Goal: Book appointment/travel/reservation

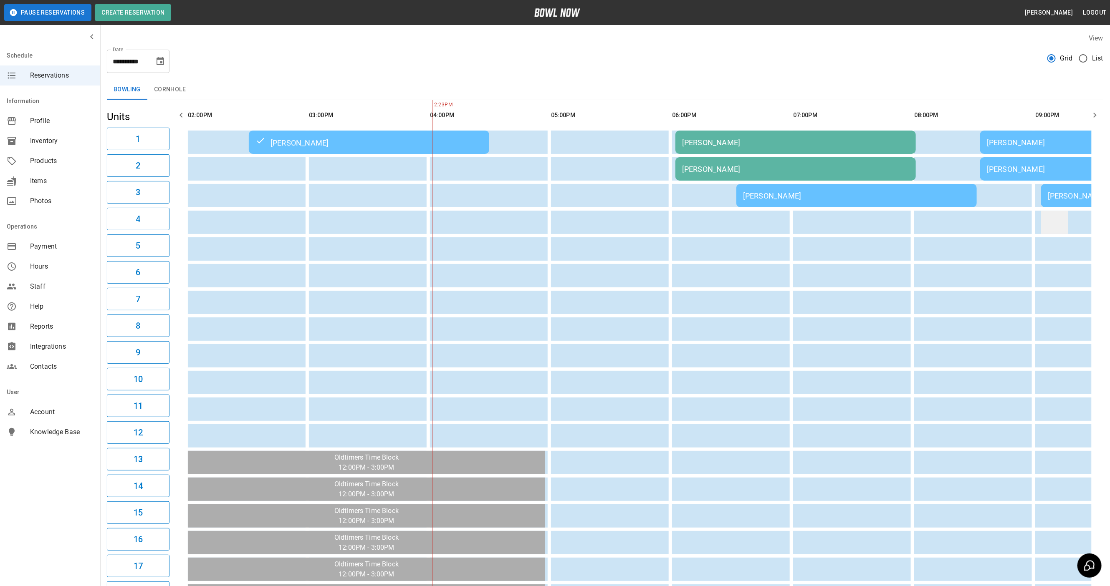
scroll to position [0, 242]
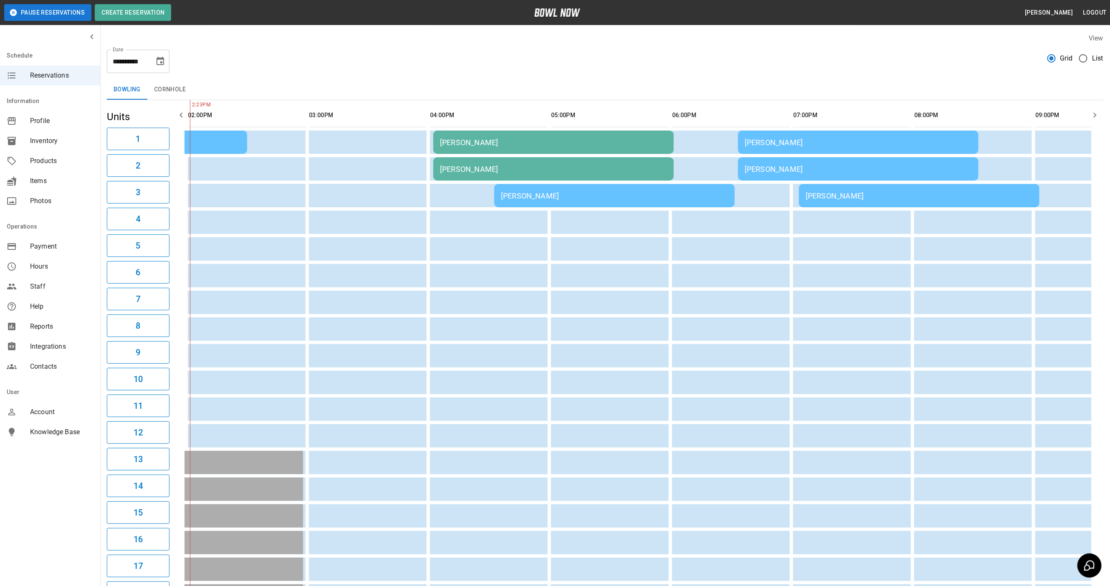
click at [773, 173] on td "[PERSON_NAME]" at bounding box center [858, 168] width 240 height 23
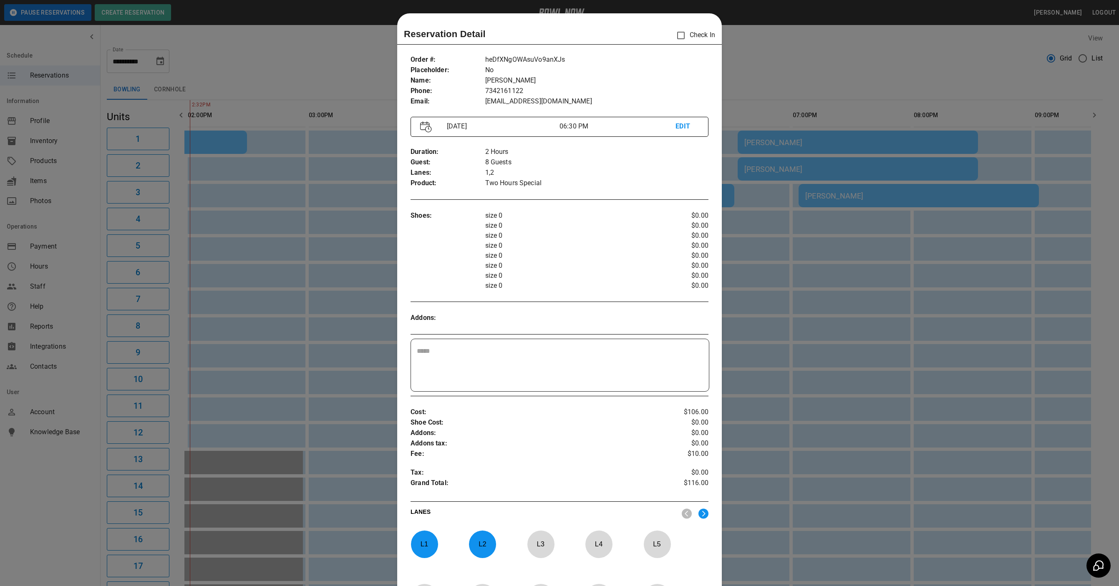
scroll to position [13, 0]
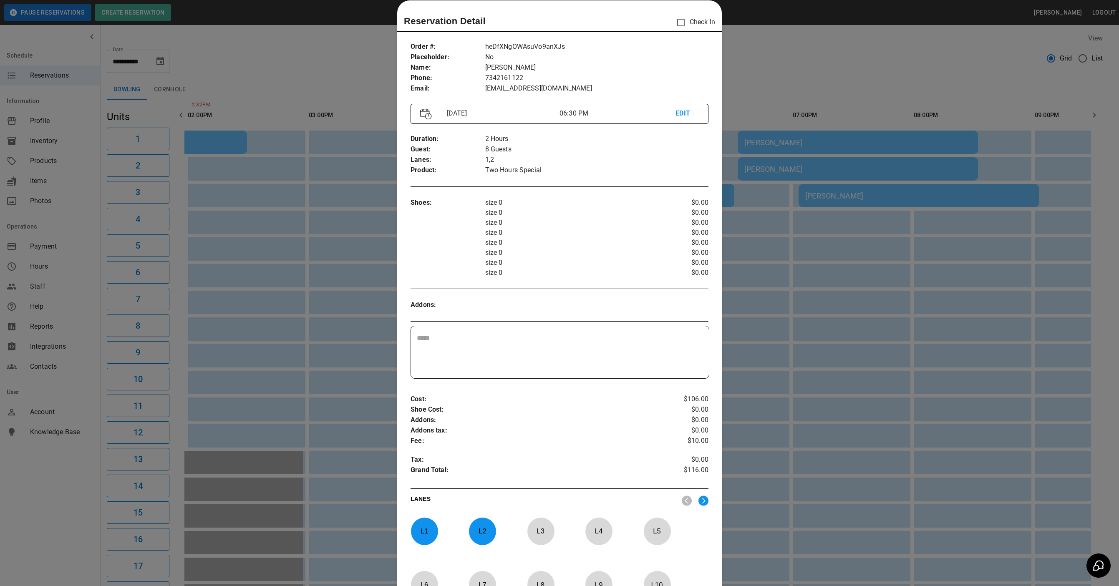
click at [677, 114] on p "EDIT" at bounding box center [687, 114] width 23 height 10
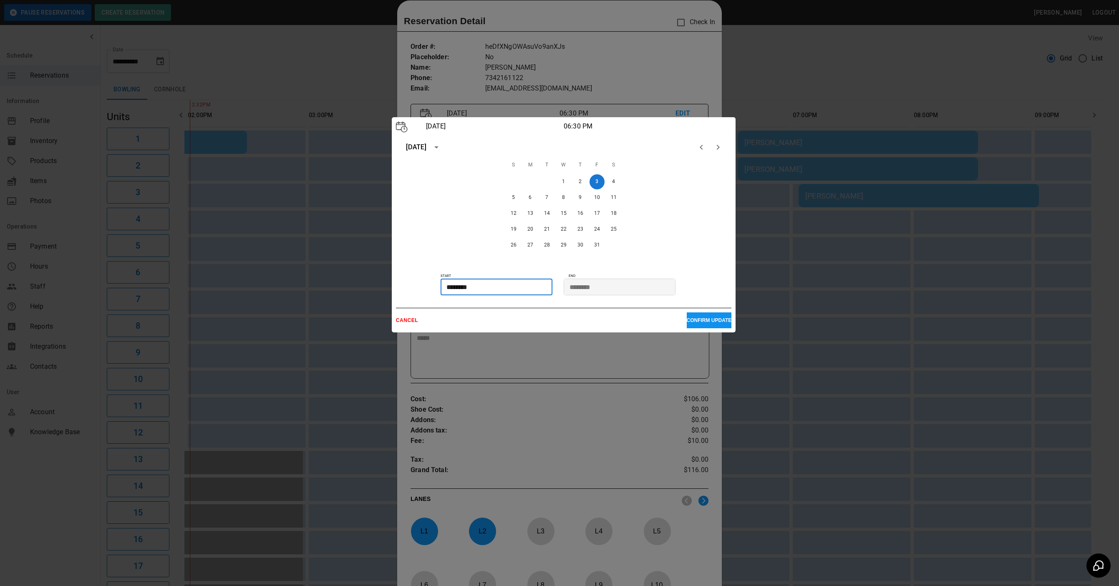
click at [460, 287] on input "********" at bounding box center [494, 287] width 106 height 17
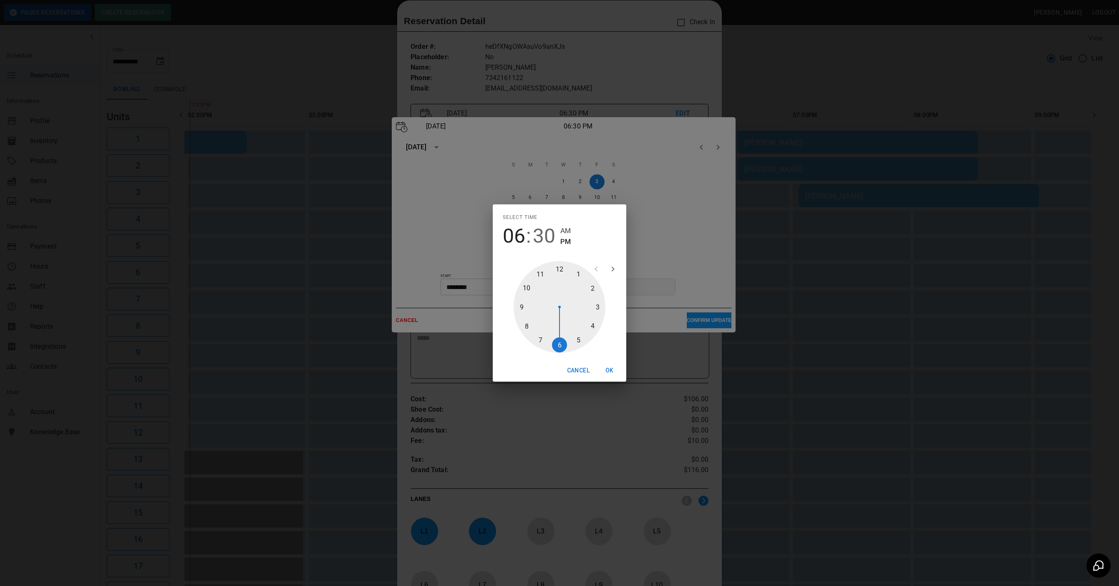
click at [535, 337] on div at bounding box center [560, 307] width 92 height 92
type input "********"
click at [554, 348] on div at bounding box center [560, 307] width 92 height 92
click at [614, 373] on button "OK" at bounding box center [609, 370] width 27 height 15
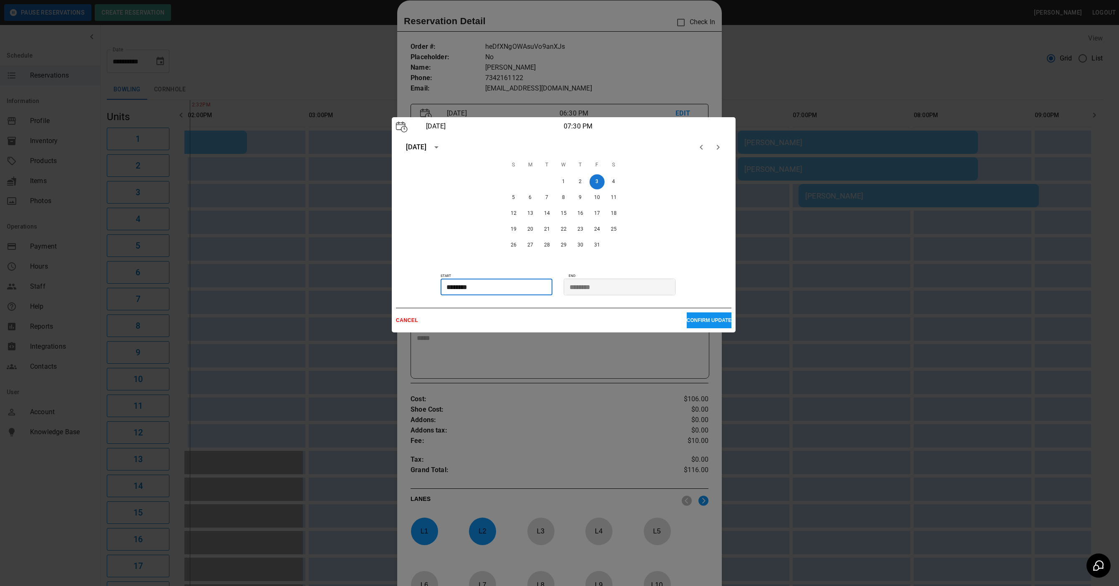
click at [715, 318] on p "CONFIRM UPDATE" at bounding box center [709, 321] width 45 height 6
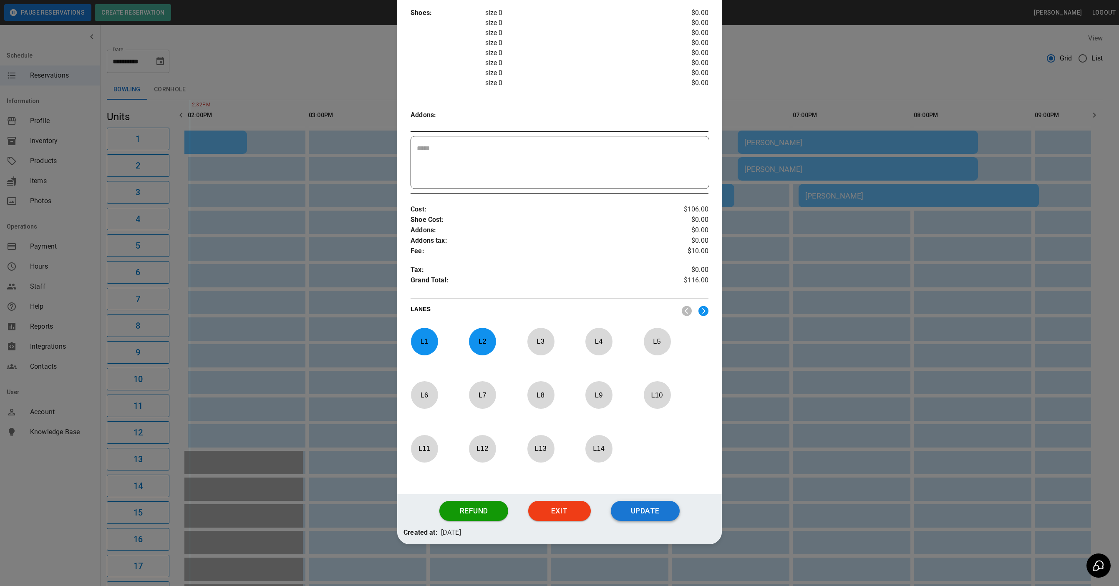
click at [654, 514] on button "Update" at bounding box center [645, 511] width 69 height 20
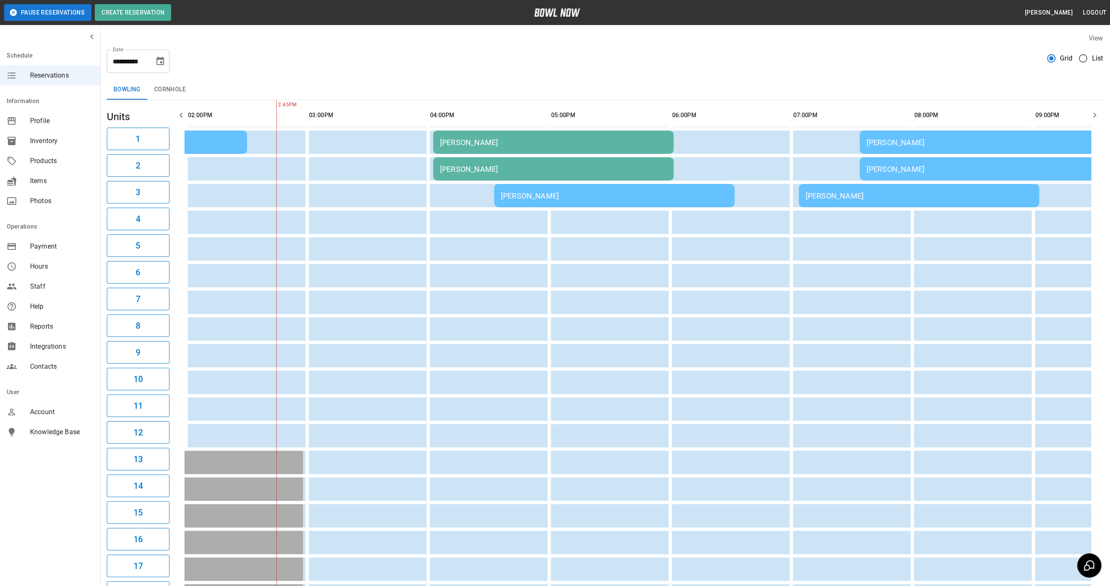
click at [155, 54] on div "**********" at bounding box center [138, 61] width 63 height 23
click at [158, 62] on icon "Choose date, selected date is Oct 3, 2025" at bounding box center [160, 61] width 10 height 10
click at [188, 84] on button "Next month" at bounding box center [182, 86] width 14 height 14
click at [184, 86] on icon "Next month" at bounding box center [182, 86] width 10 height 10
click at [180, 168] on button "27" at bounding box center [177, 168] width 15 height 15
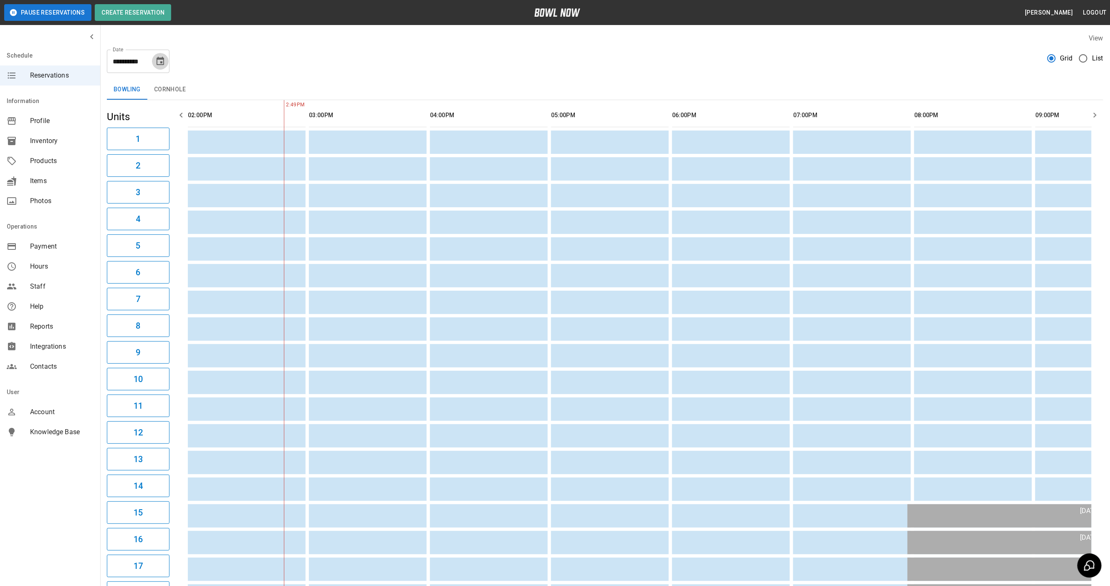
click at [164, 61] on icon "Choose date, selected date is Dec 27, 2025" at bounding box center [160, 61] width 10 height 10
click at [178, 154] on button "20" at bounding box center [177, 152] width 15 height 15
type input "**********"
click at [134, 15] on button "Create Reservation" at bounding box center [133, 12] width 76 height 17
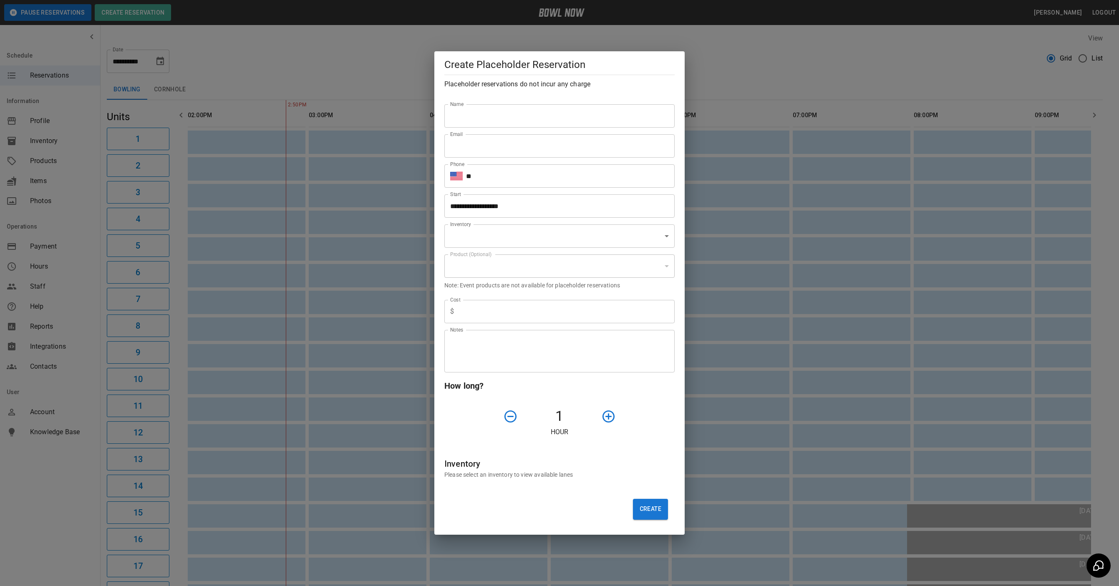
type input "**********"
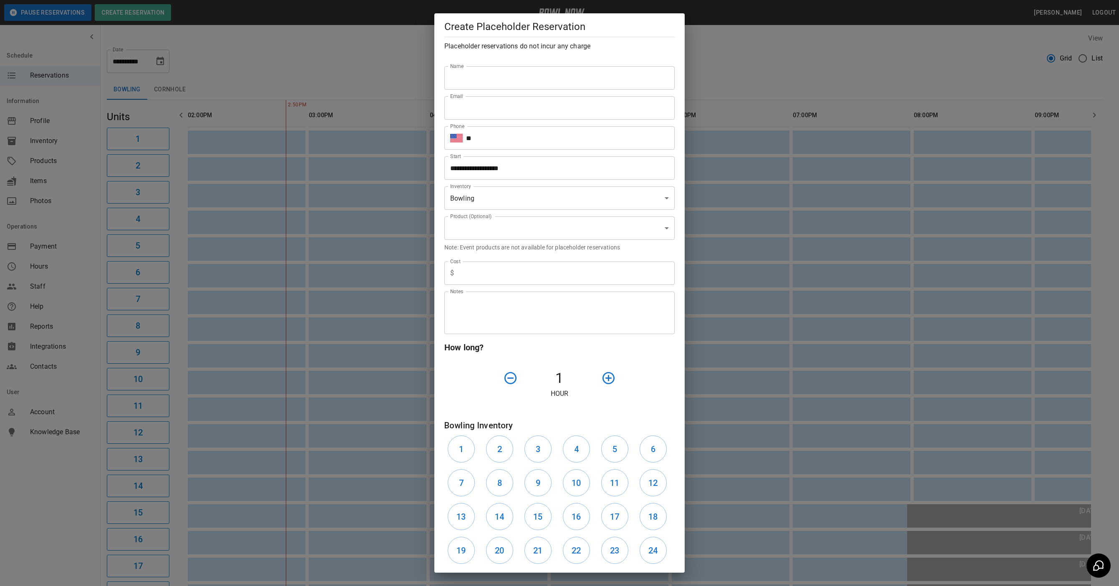
click at [510, 69] on input "Name" at bounding box center [560, 77] width 230 height 23
type input "**********"
click at [513, 103] on input "Email" at bounding box center [560, 107] width 230 height 23
type input "**********"
click at [531, 138] on input "**" at bounding box center [570, 137] width 209 height 23
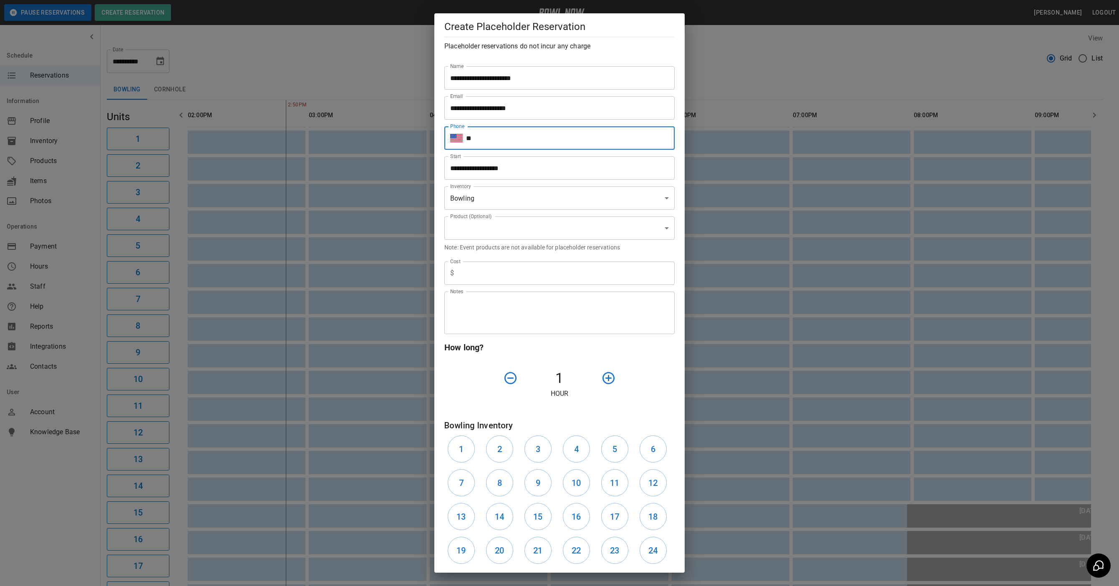
type input "**********"
click at [545, 165] on input "**********" at bounding box center [557, 168] width 225 height 23
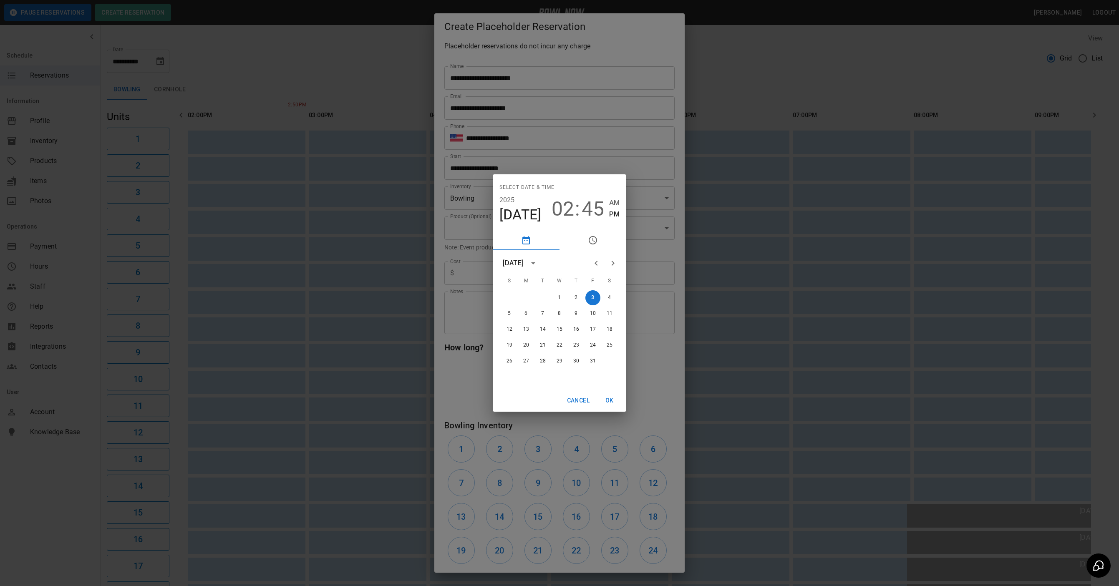
click at [611, 265] on icon "Next month" at bounding box center [613, 263] width 10 height 10
click at [612, 328] on button "20" at bounding box center [609, 329] width 15 height 15
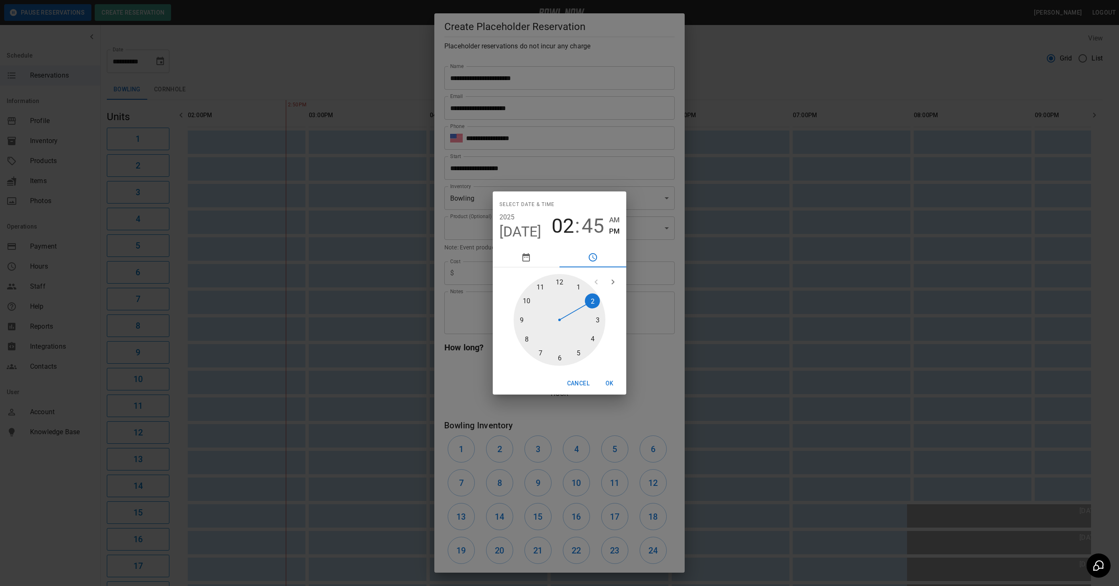
click at [562, 280] on div at bounding box center [560, 320] width 92 height 92
type input "**********"
click at [615, 382] on button "OK" at bounding box center [609, 383] width 27 height 15
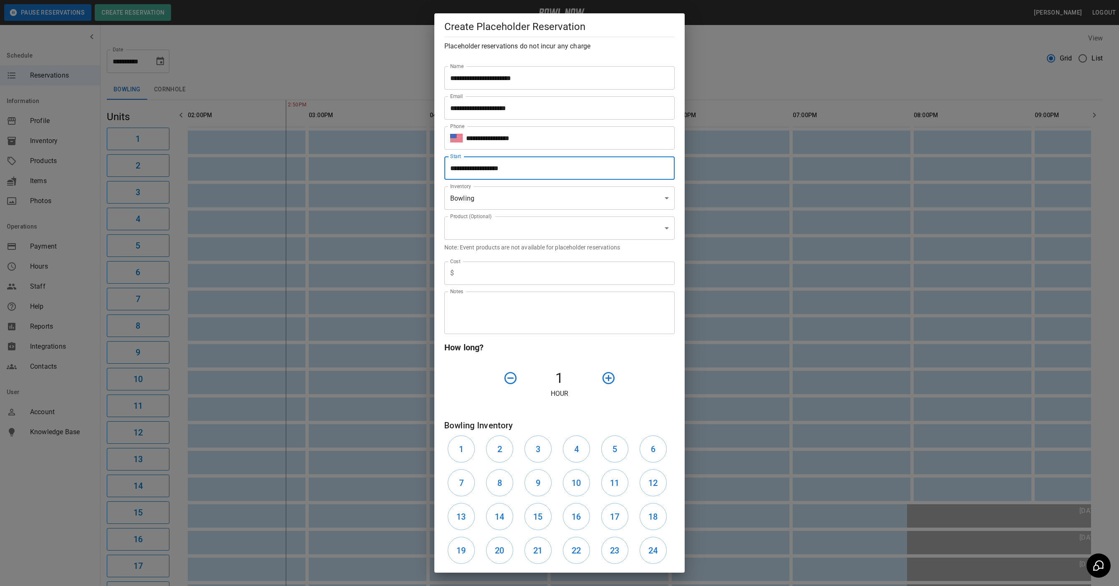
click at [493, 229] on body "**********" at bounding box center [559, 412] width 1119 height 824
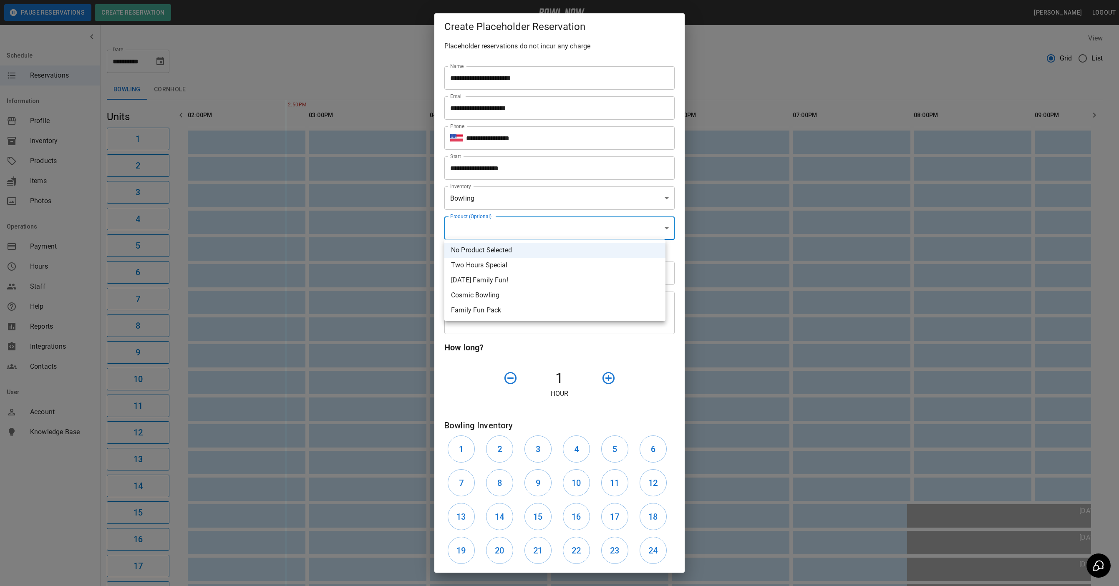
click at [505, 262] on li "Two Hours Special" at bounding box center [555, 265] width 221 height 15
type input "**********"
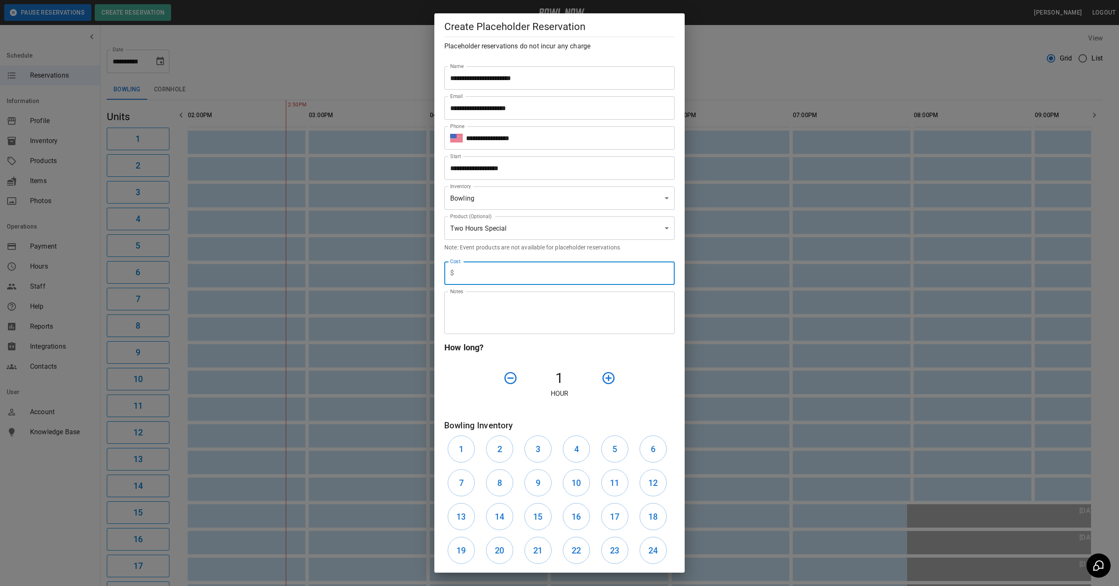
click at [505, 262] on input "text" at bounding box center [565, 273] width 217 height 23
type input "*"
click at [603, 381] on icon "button" at bounding box center [609, 378] width 12 height 12
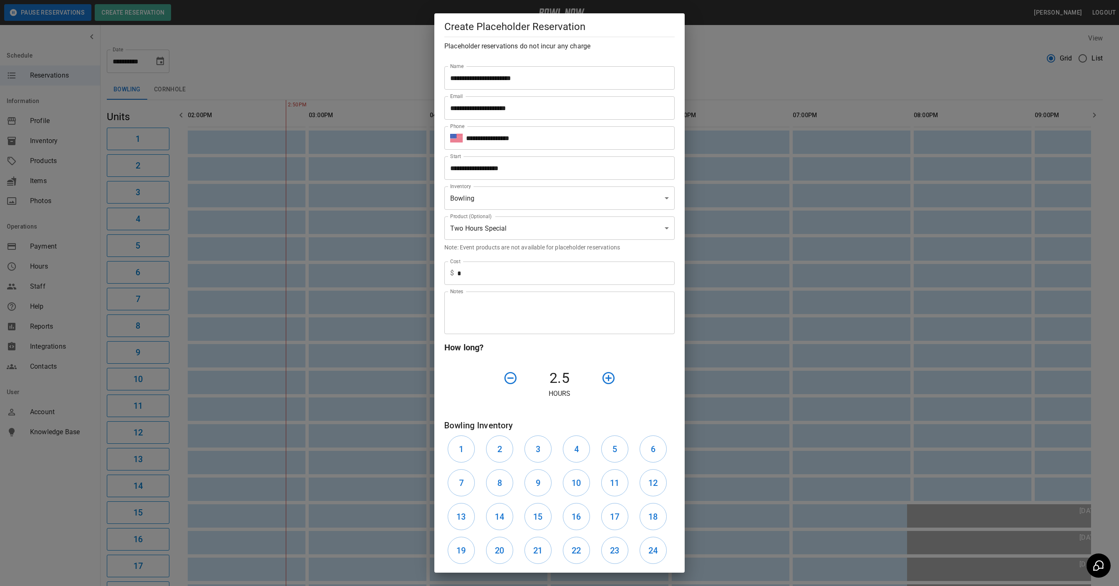
click at [603, 381] on icon "button" at bounding box center [609, 378] width 12 height 12
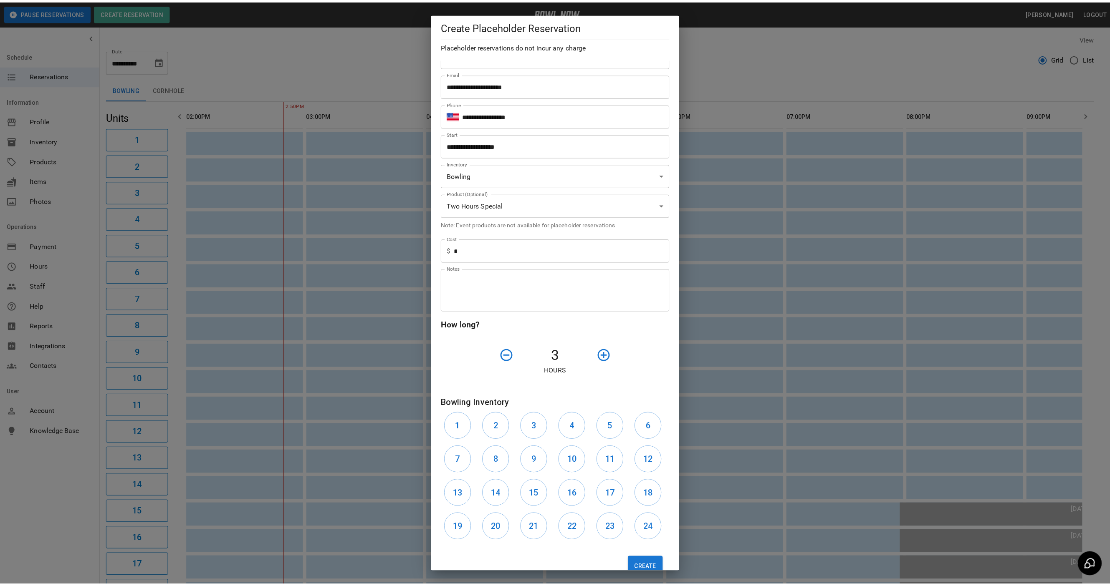
scroll to position [43, 0]
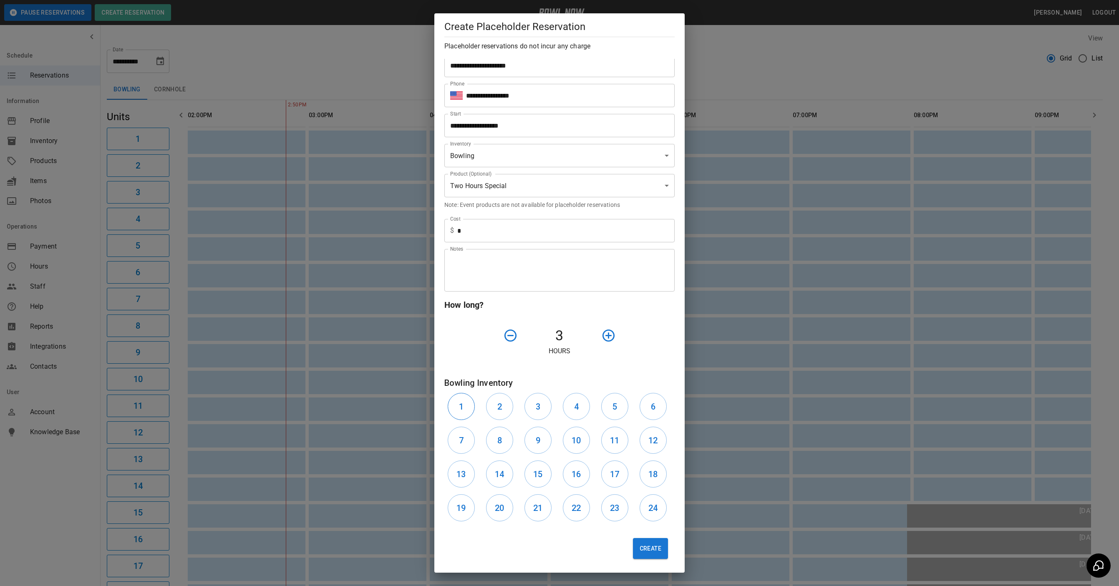
click at [458, 404] on button "1" at bounding box center [461, 406] width 27 height 27
click at [515, 414] on div "2" at bounding box center [502, 407] width 38 height 34
click at [508, 409] on button "2" at bounding box center [499, 406] width 27 height 27
click at [536, 406] on h6 "3" at bounding box center [538, 406] width 5 height 13
drag, startPoint x: 566, startPoint y: 406, endPoint x: 575, endPoint y: 406, distance: 9.2
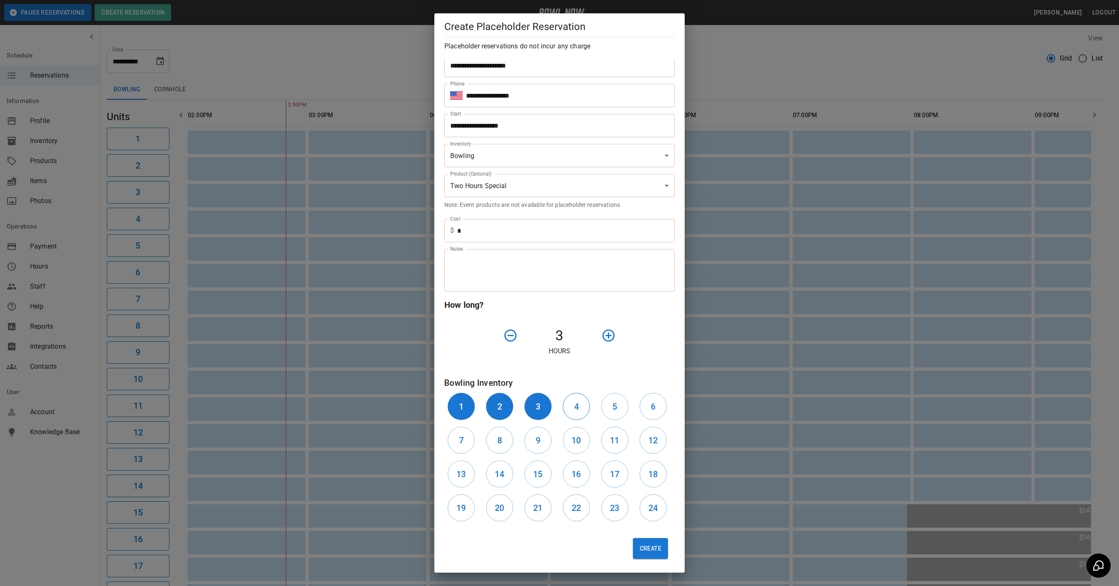
click at [568, 406] on button "4" at bounding box center [576, 406] width 27 height 27
drag, startPoint x: 611, startPoint y: 407, endPoint x: 621, endPoint y: 407, distance: 10.4
click at [614, 407] on button "5" at bounding box center [614, 406] width 27 height 27
click at [652, 407] on button "6" at bounding box center [653, 406] width 27 height 27
drag, startPoint x: 457, startPoint y: 434, endPoint x: 507, endPoint y: 437, distance: 50.1
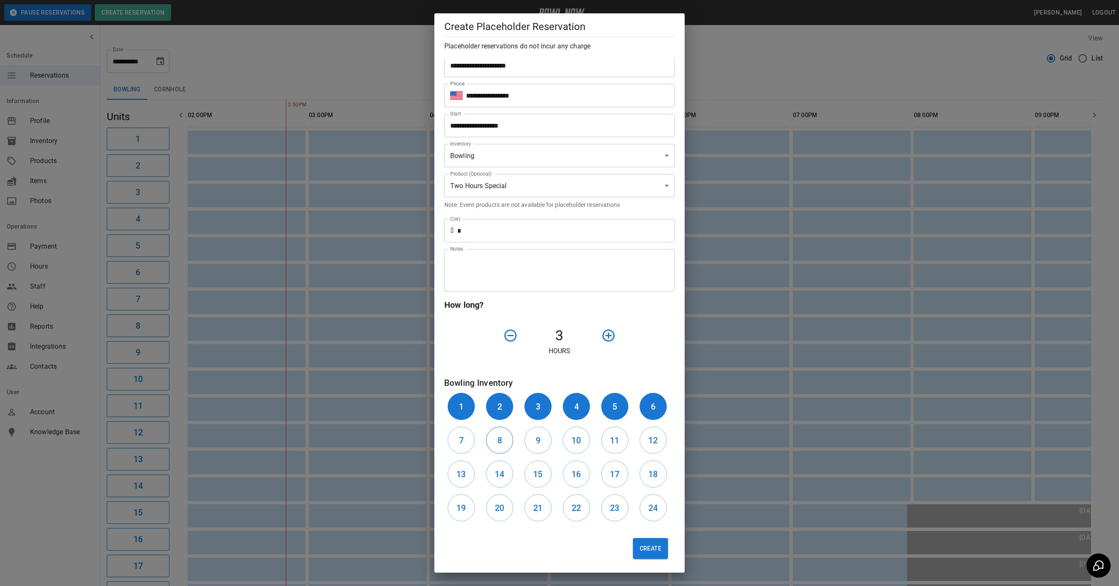
click at [458, 434] on button "7" at bounding box center [461, 440] width 27 height 27
drag, startPoint x: 507, startPoint y: 437, endPoint x: 523, endPoint y: 437, distance: 15.4
click at [509, 437] on button "8" at bounding box center [499, 440] width 27 height 27
click at [545, 437] on button "9" at bounding box center [538, 440] width 27 height 27
drag, startPoint x: 571, startPoint y: 440, endPoint x: 599, endPoint y: 442, distance: 27.6
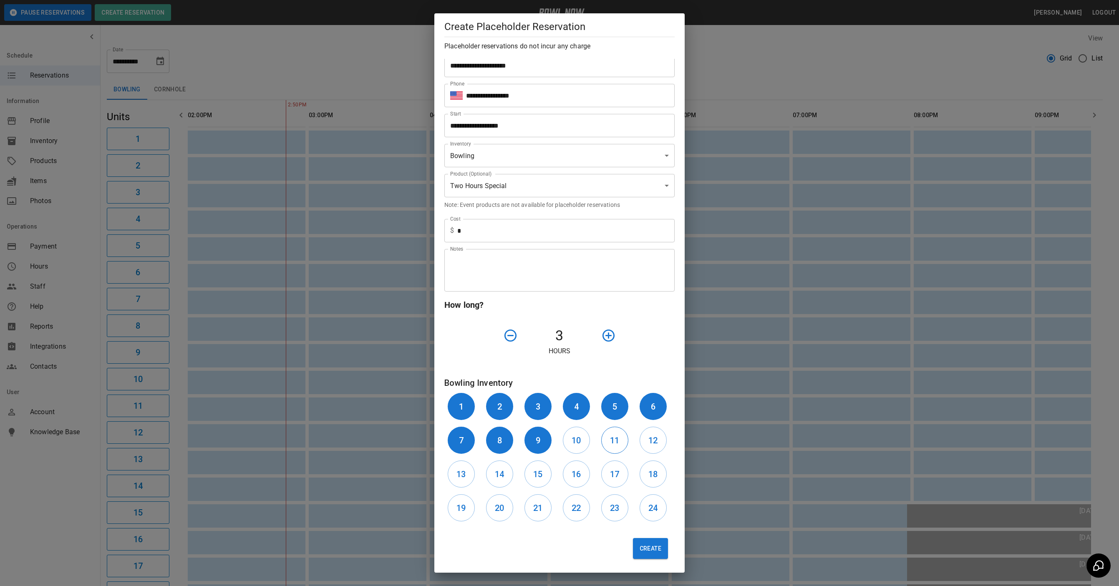
click at [575, 440] on h6 "10" at bounding box center [576, 440] width 9 height 13
drag, startPoint x: 599, startPoint y: 442, endPoint x: 625, endPoint y: 443, distance: 26.7
click at [601, 442] on button "11" at bounding box center [614, 440] width 27 height 27
click at [650, 444] on button "12" at bounding box center [653, 440] width 27 height 27
click at [465, 473] on h6 "13" at bounding box center [461, 474] width 9 height 13
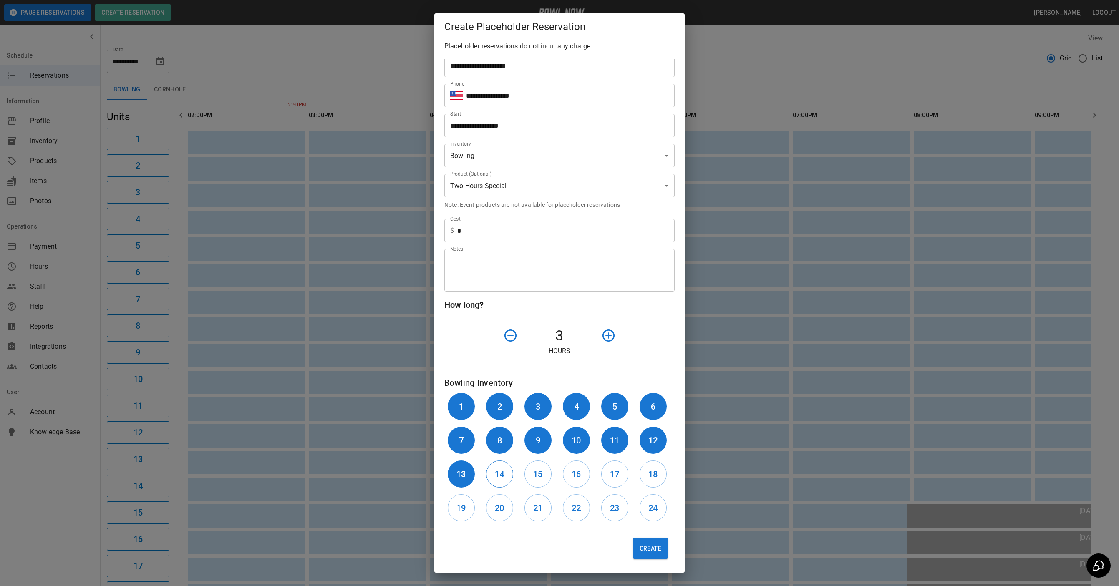
drag, startPoint x: 491, startPoint y: 472, endPoint x: 496, endPoint y: 472, distance: 4.6
click at [493, 472] on button "14" at bounding box center [499, 474] width 27 height 27
click at [543, 472] on button "15" at bounding box center [538, 474] width 27 height 27
drag, startPoint x: 573, startPoint y: 471, endPoint x: 583, endPoint y: 471, distance: 10.0
click at [575, 471] on h6 "16" at bounding box center [576, 474] width 9 height 13
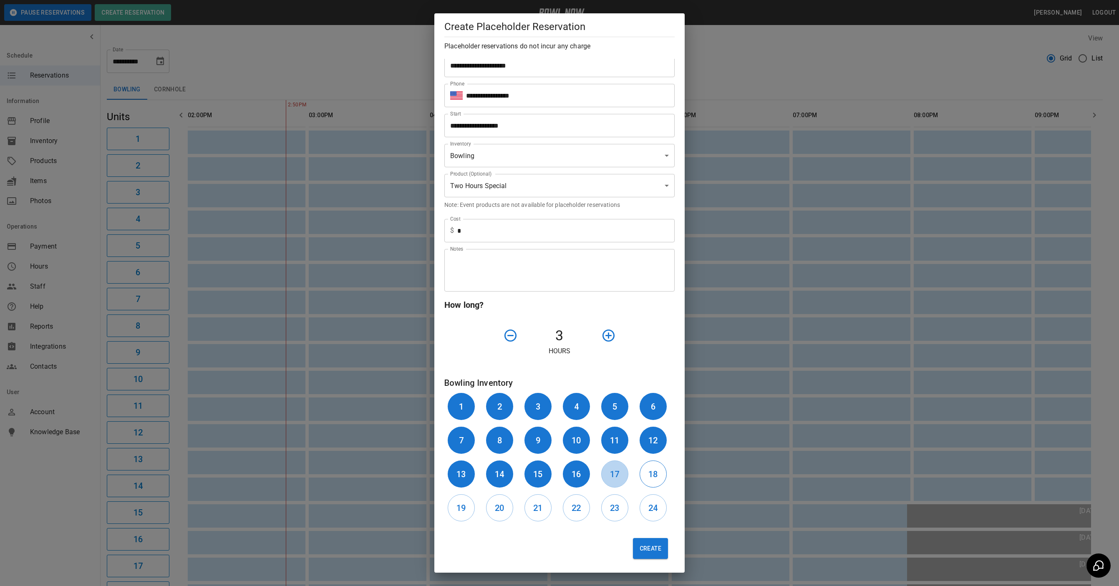
drag, startPoint x: 605, startPoint y: 474, endPoint x: 638, endPoint y: 477, distance: 33.1
click at [610, 474] on h6 "17" at bounding box center [614, 474] width 9 height 13
click at [640, 477] on button "18" at bounding box center [653, 474] width 27 height 27
click at [459, 509] on h6 "19" at bounding box center [461, 508] width 9 height 13
drag, startPoint x: 493, startPoint y: 510, endPoint x: 520, endPoint y: 510, distance: 27.6
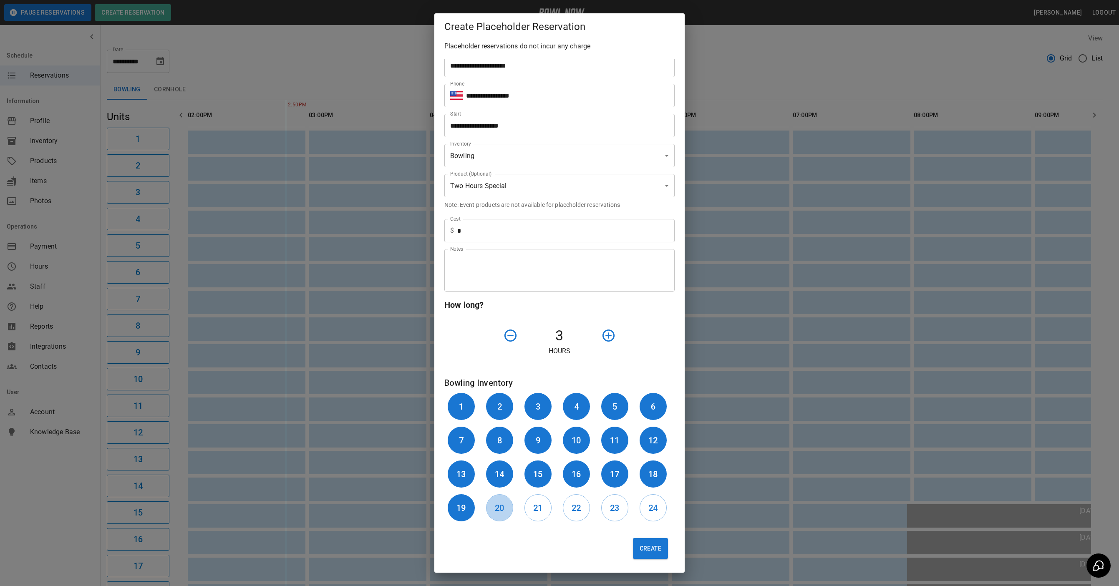
click at [495, 510] on button "20" at bounding box center [499, 508] width 27 height 27
drag, startPoint x: 525, startPoint y: 510, endPoint x: 546, endPoint y: 509, distance: 21.3
click at [526, 509] on button "21" at bounding box center [538, 508] width 27 height 27
click at [586, 506] on div "22" at bounding box center [579, 508] width 38 height 34
click at [572, 506] on h6 "22" at bounding box center [576, 508] width 9 height 13
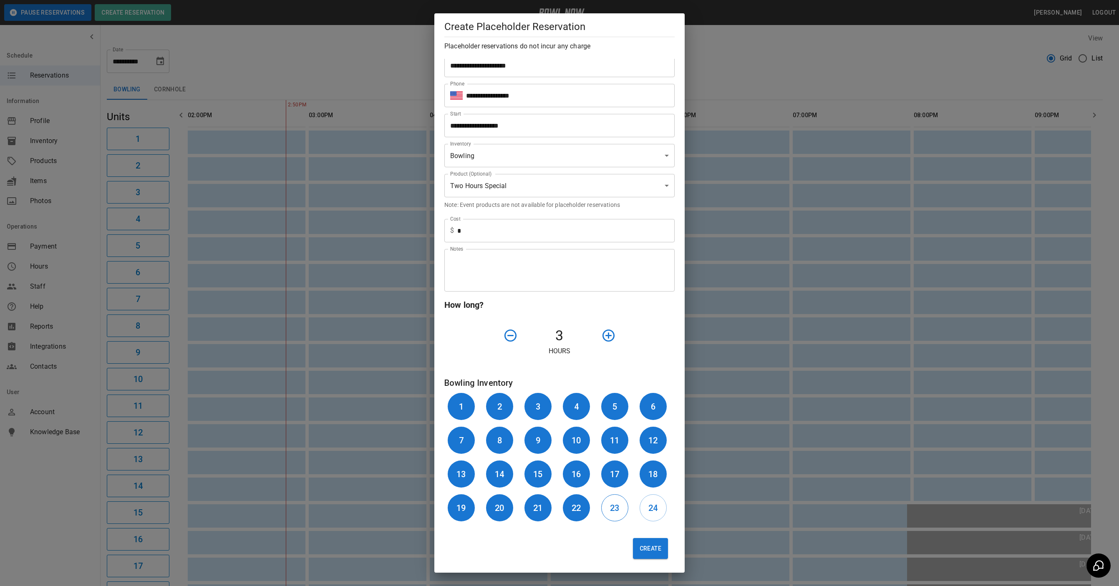
click at [616, 508] on button "23" at bounding box center [614, 508] width 27 height 27
click at [649, 508] on h6 "24" at bounding box center [653, 508] width 9 height 13
click at [633, 541] on button "Create" at bounding box center [650, 548] width 35 height 21
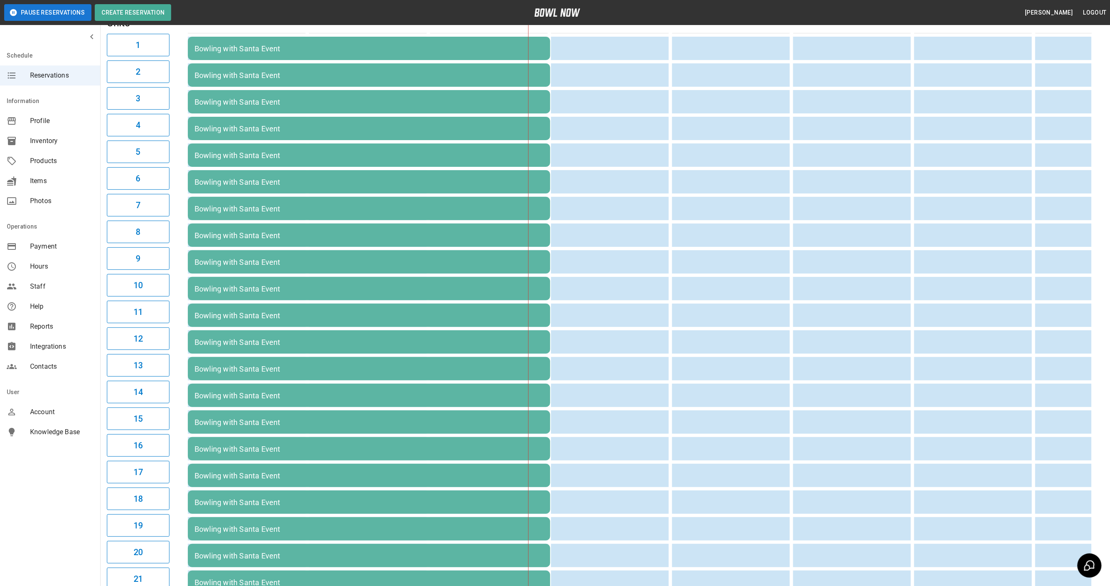
scroll to position [0, 0]
